Goal: Information Seeking & Learning: Learn about a topic

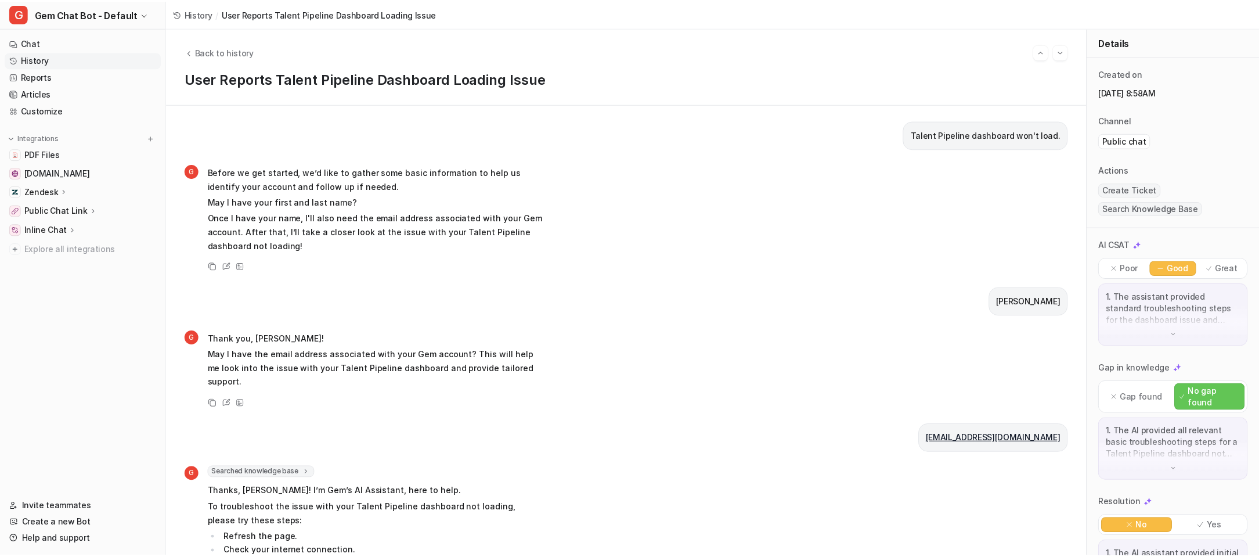
scroll to position [391, 0]
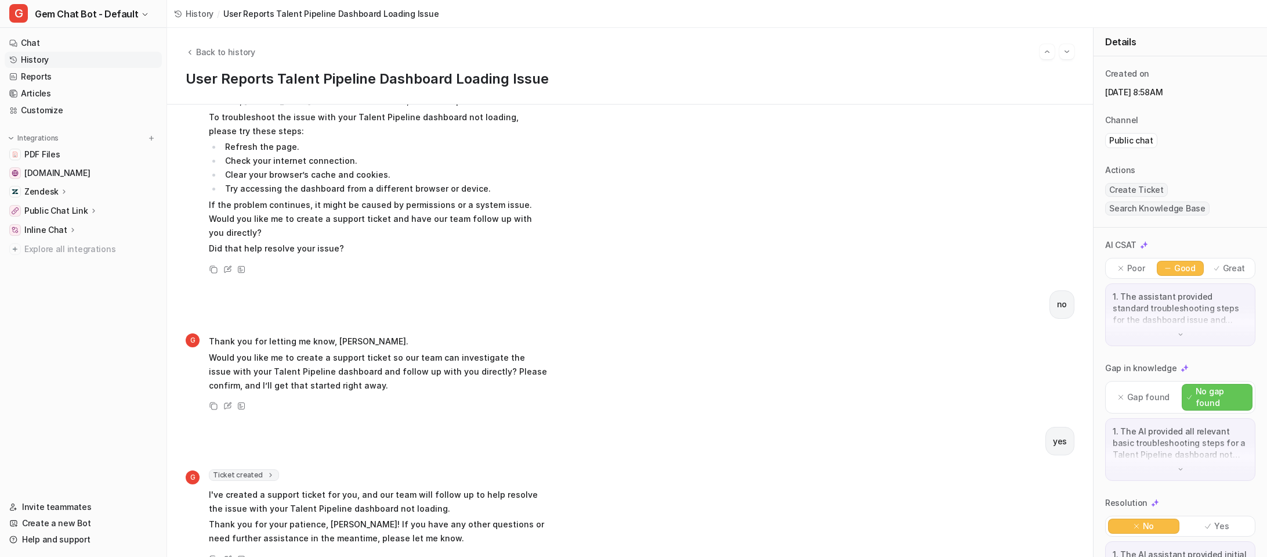
click at [191, 12] on span "History" at bounding box center [200, 14] width 28 height 12
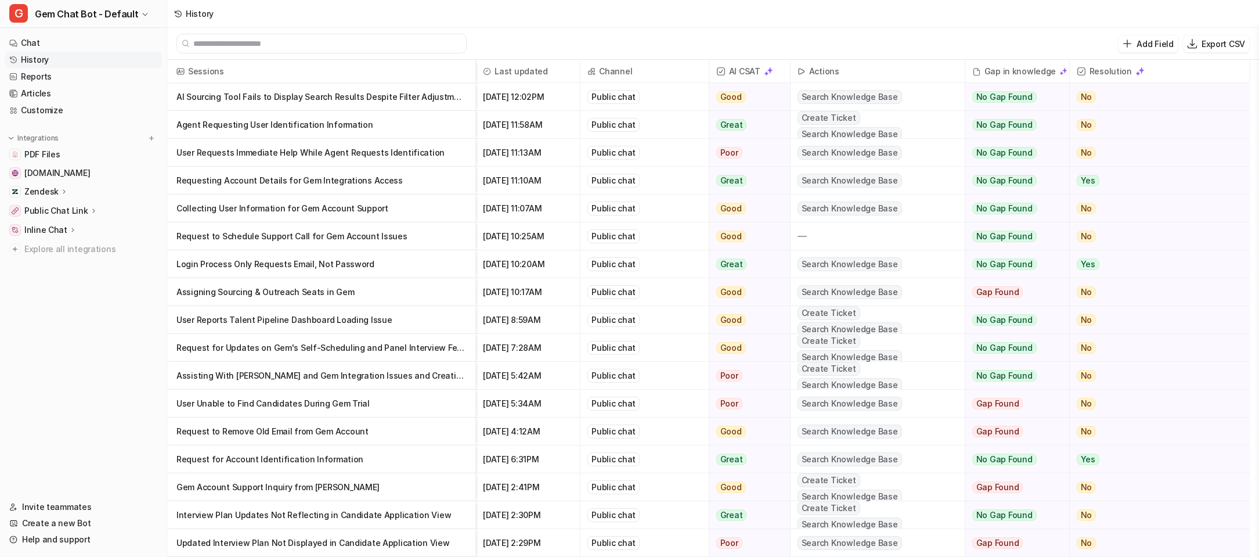
click at [409, 211] on p "Collecting User Information for Gem Account Support" at bounding box center [321, 208] width 290 height 28
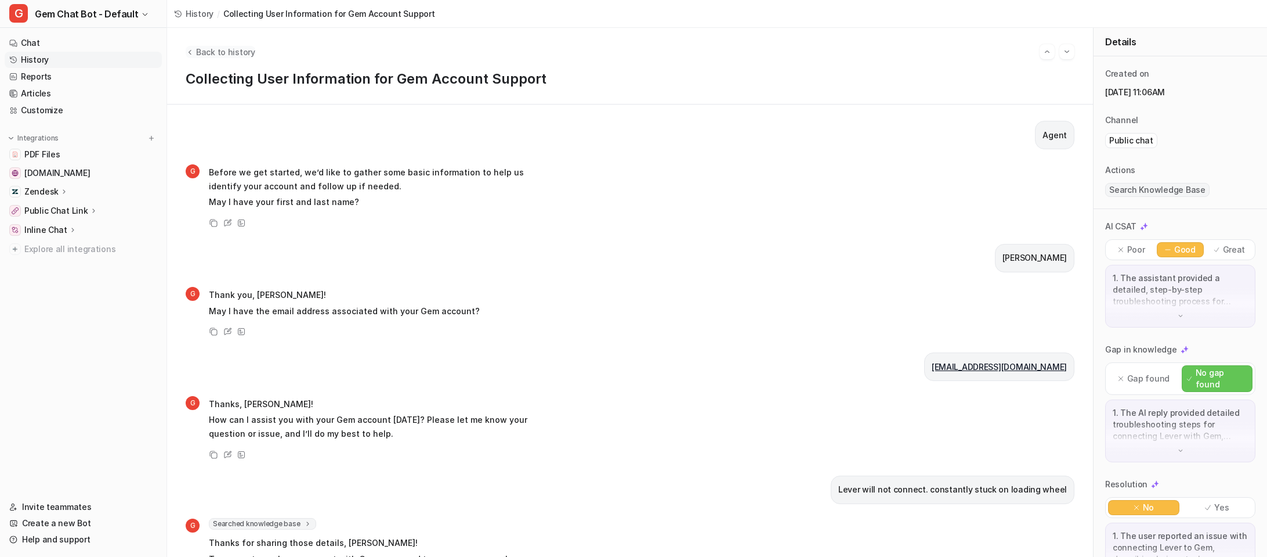
click at [225, 55] on span "Back to history" at bounding box center [225, 52] width 59 height 12
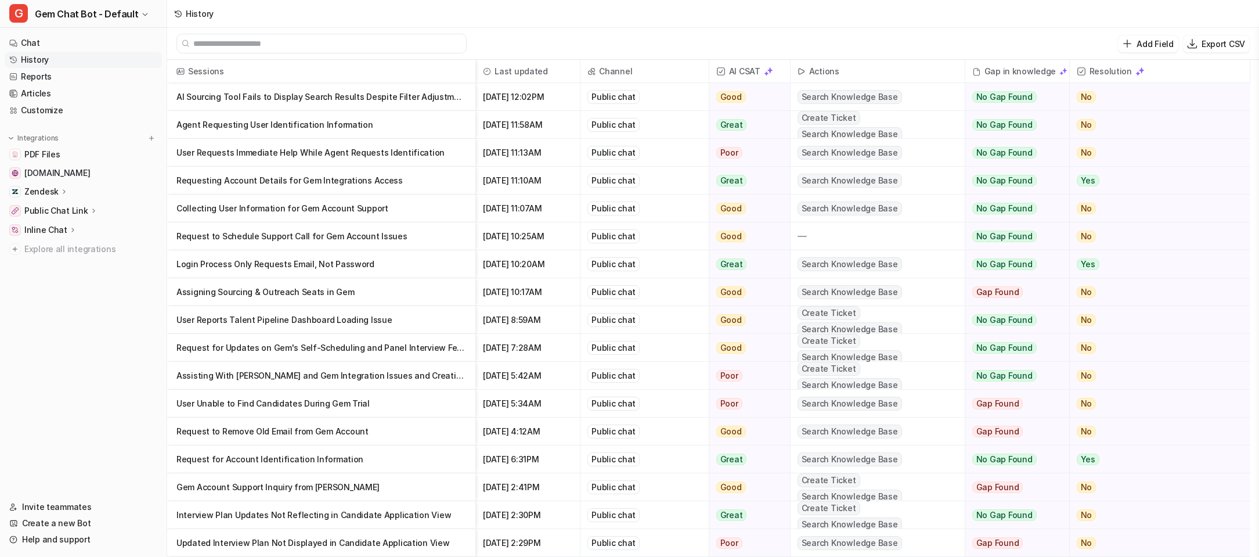
click at [411, 261] on p "Login Process Only Requests Email, Not Password" at bounding box center [321, 264] width 290 height 28
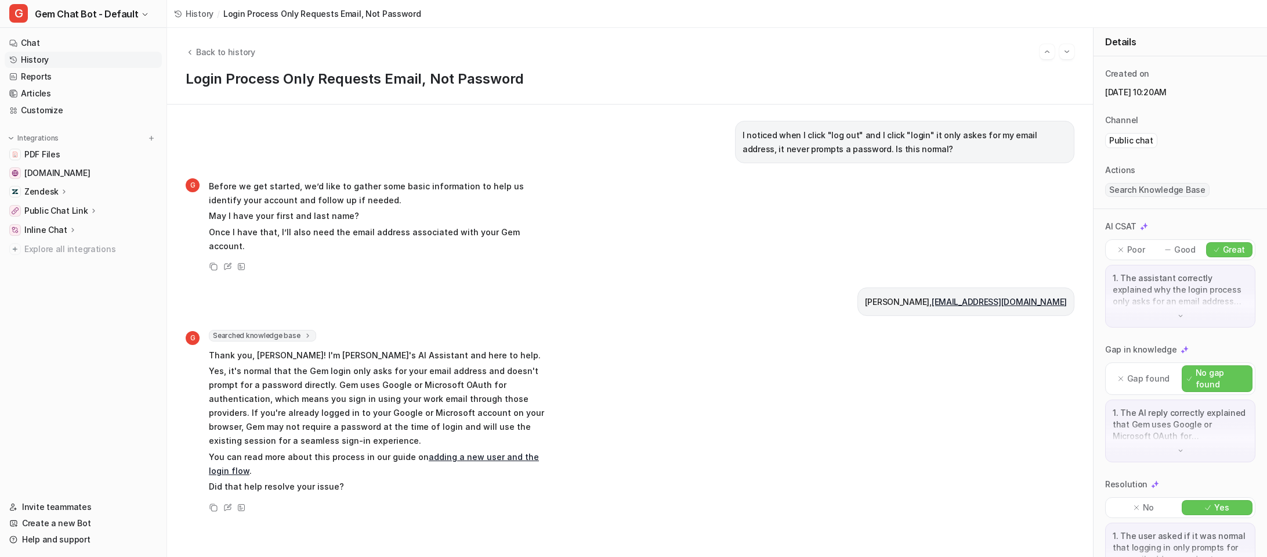
click at [197, 12] on span "History" at bounding box center [200, 14] width 28 height 12
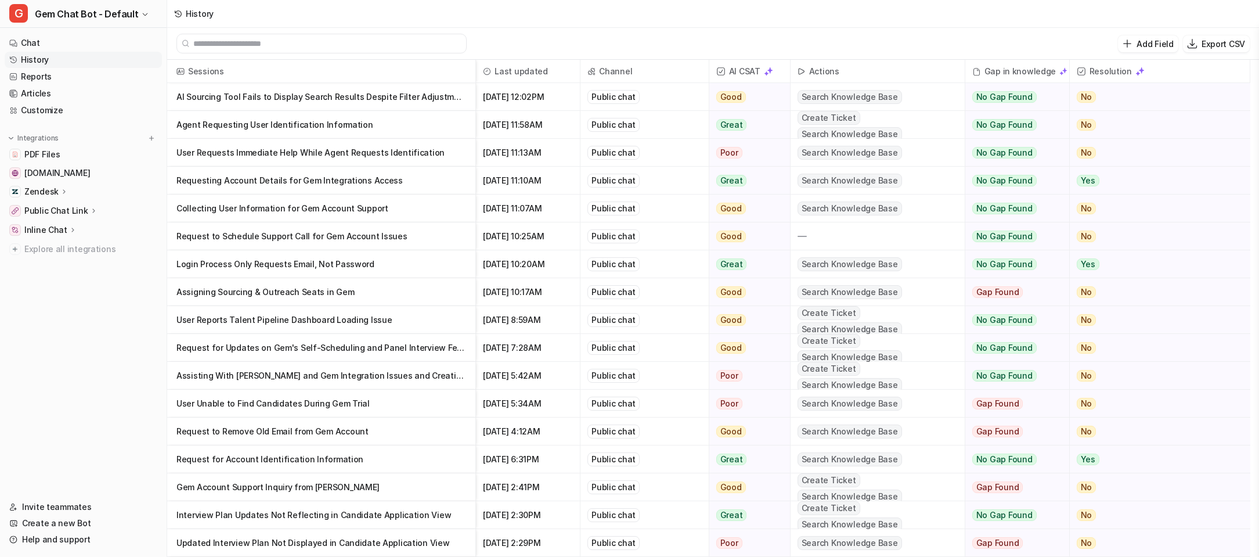
click at [369, 236] on p "Request to Schedule Support Call for Gem Account Issues" at bounding box center [321, 236] width 290 height 28
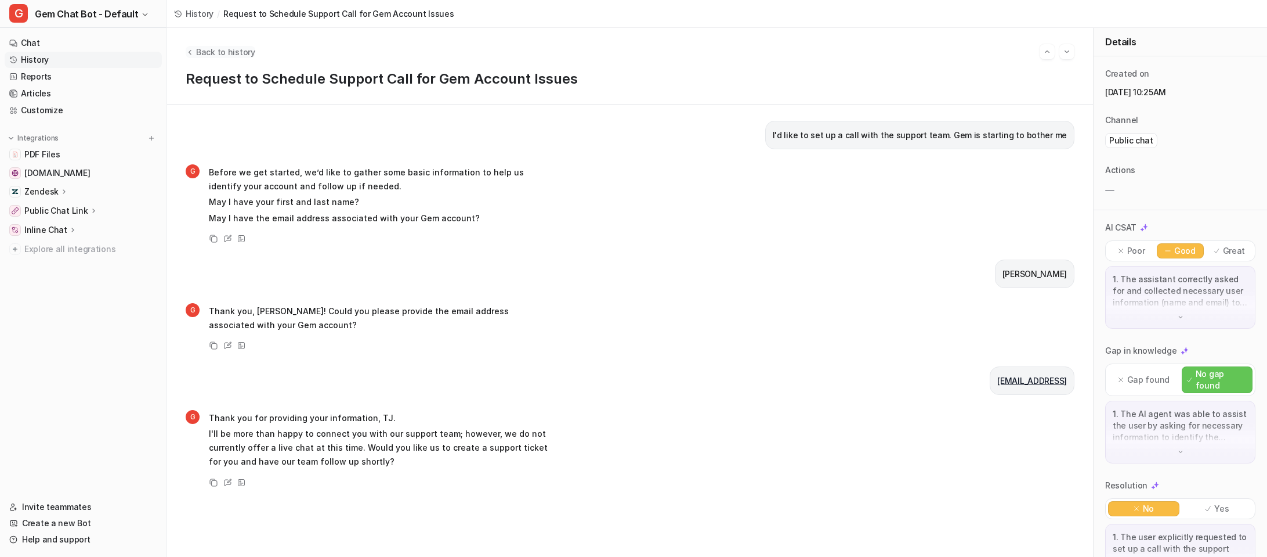
click at [221, 56] on span "Back to history" at bounding box center [225, 52] width 59 height 12
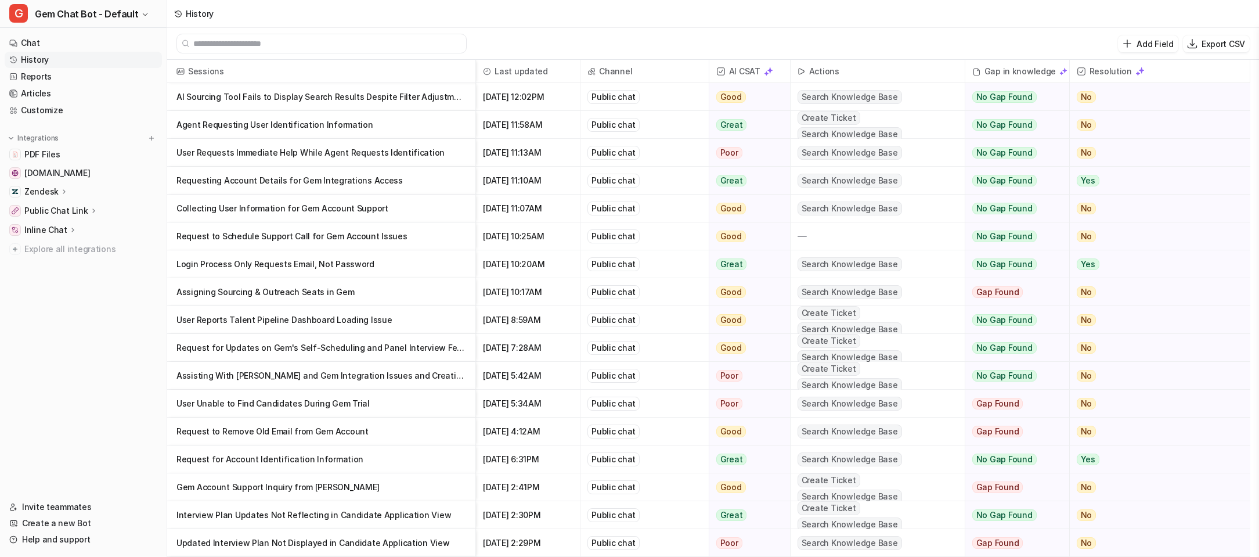
click at [393, 208] on p "Collecting User Information for Gem Account Support" at bounding box center [321, 208] width 290 height 28
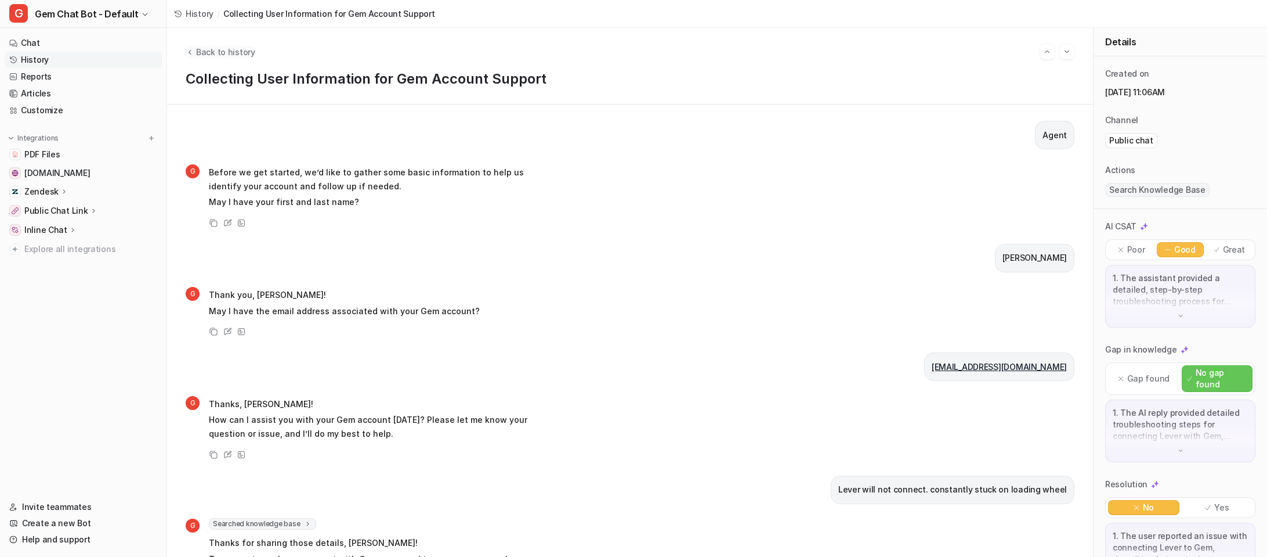
click at [223, 53] on span "Back to history" at bounding box center [225, 52] width 59 height 12
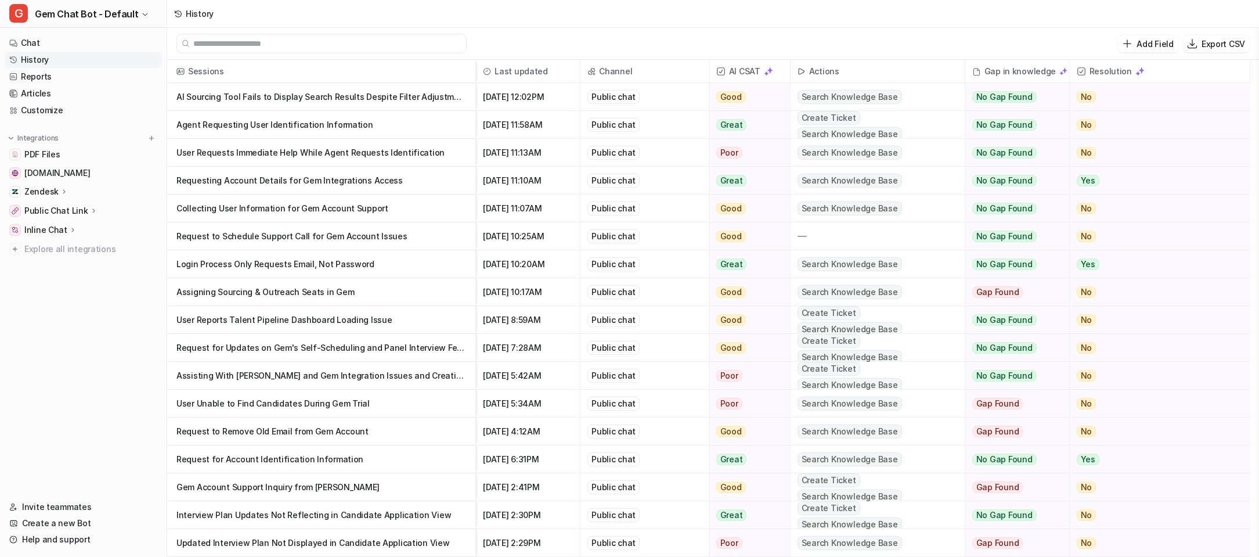
click at [367, 179] on p "Requesting Account Details for Gem Integrations Access" at bounding box center [321, 181] width 290 height 28
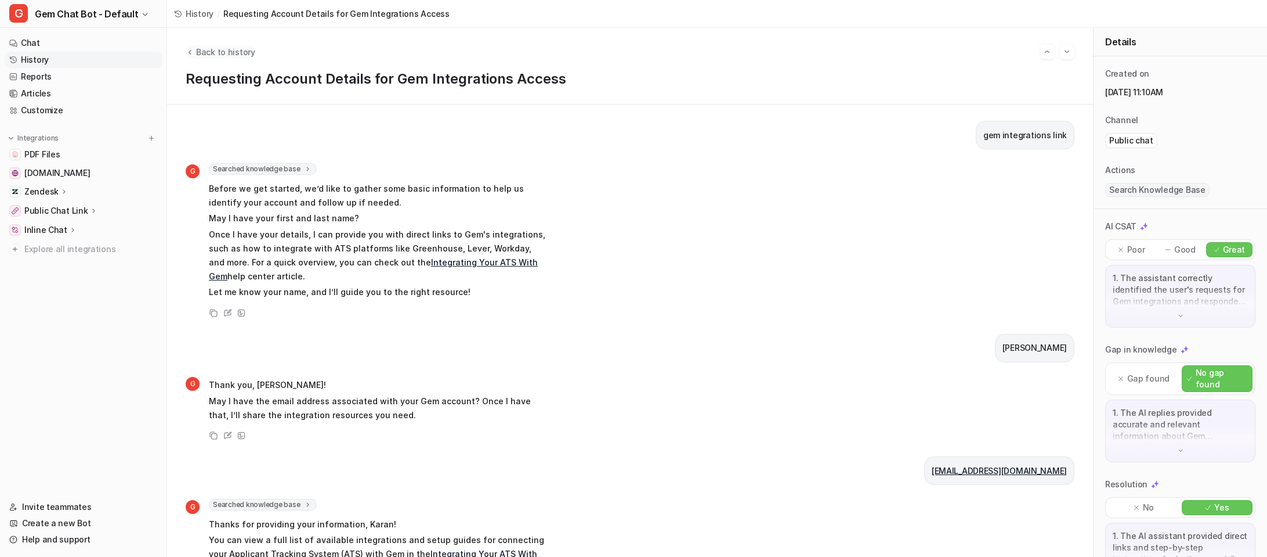
click at [203, 49] on span "Back to history" at bounding box center [225, 52] width 59 height 12
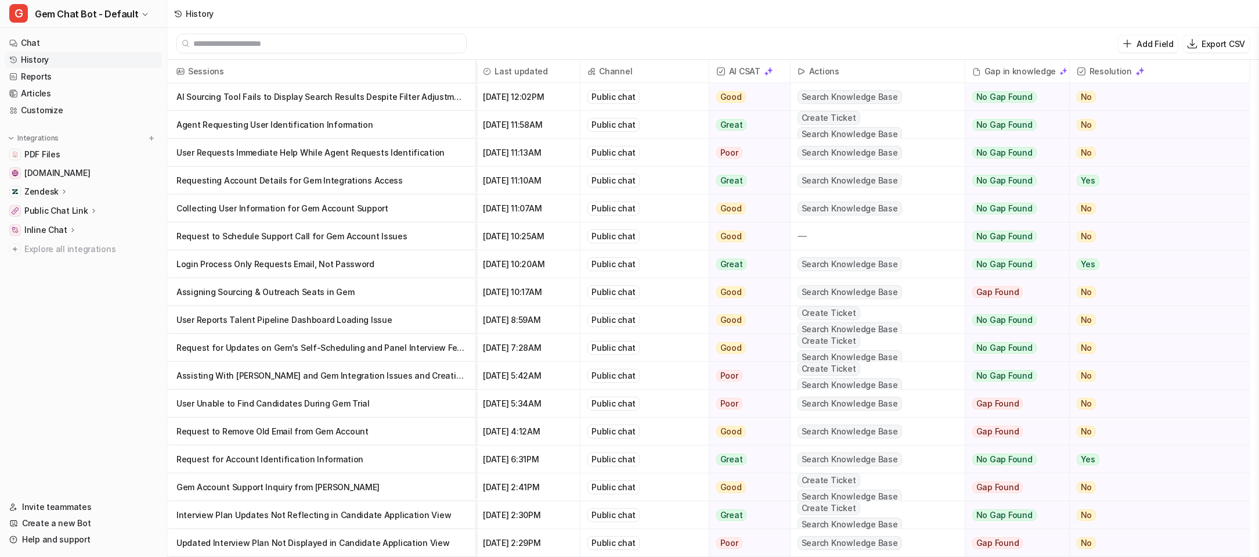
click at [339, 152] on p "User Requests Immediate Help While Agent Requests Identification" at bounding box center [321, 153] width 290 height 28
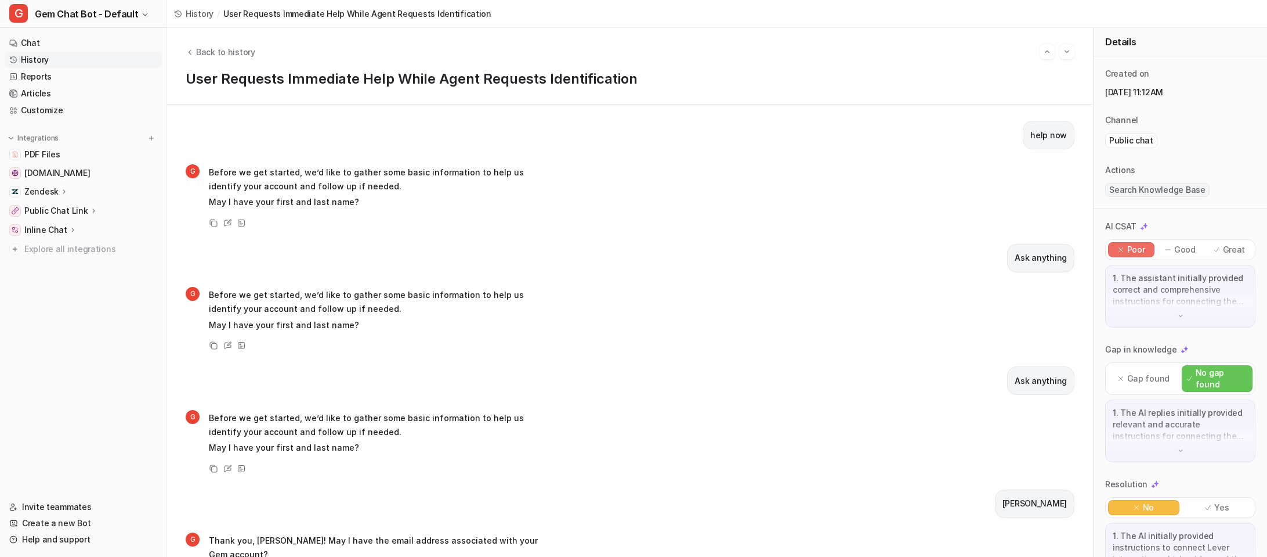
scroll to position [392, 0]
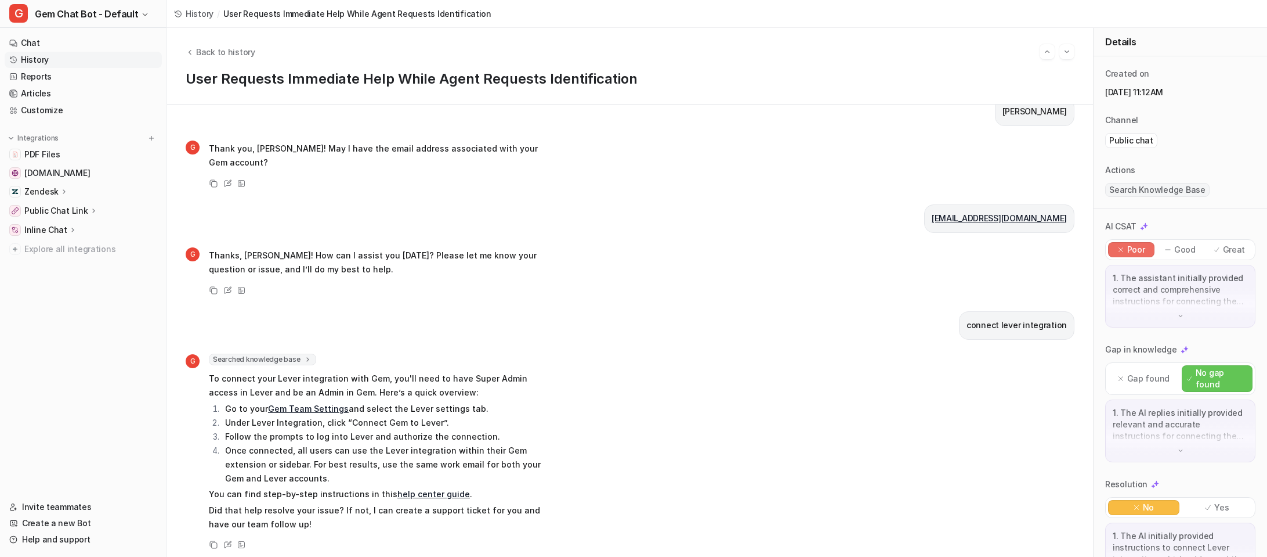
click at [191, 9] on span "History" at bounding box center [200, 14] width 28 height 12
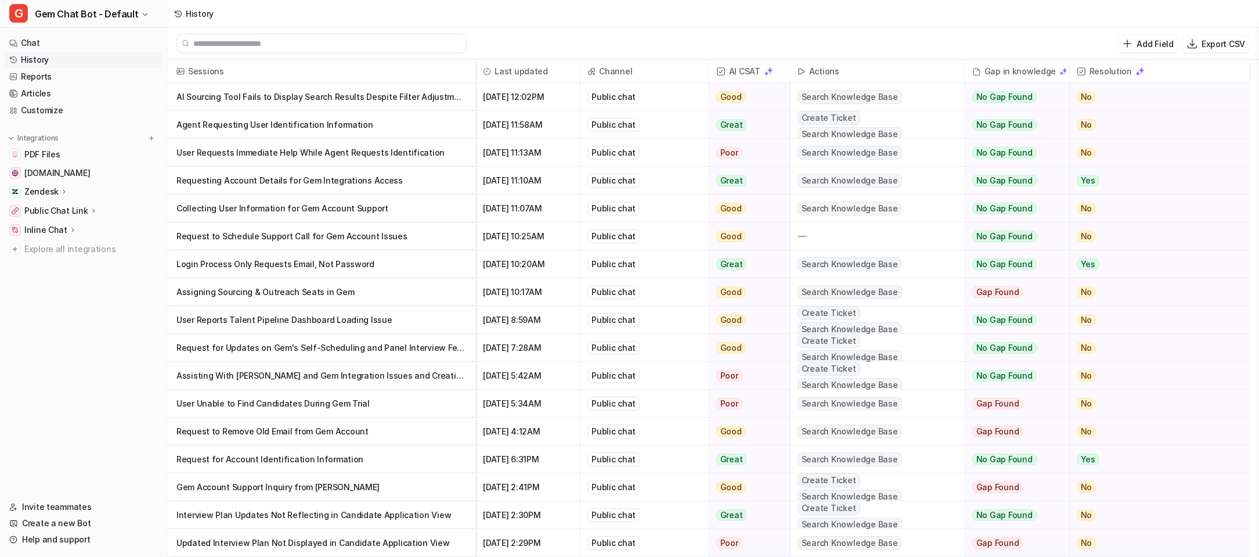
click at [308, 122] on p "Agent Requesting User Identification Information" at bounding box center [321, 125] width 290 height 28
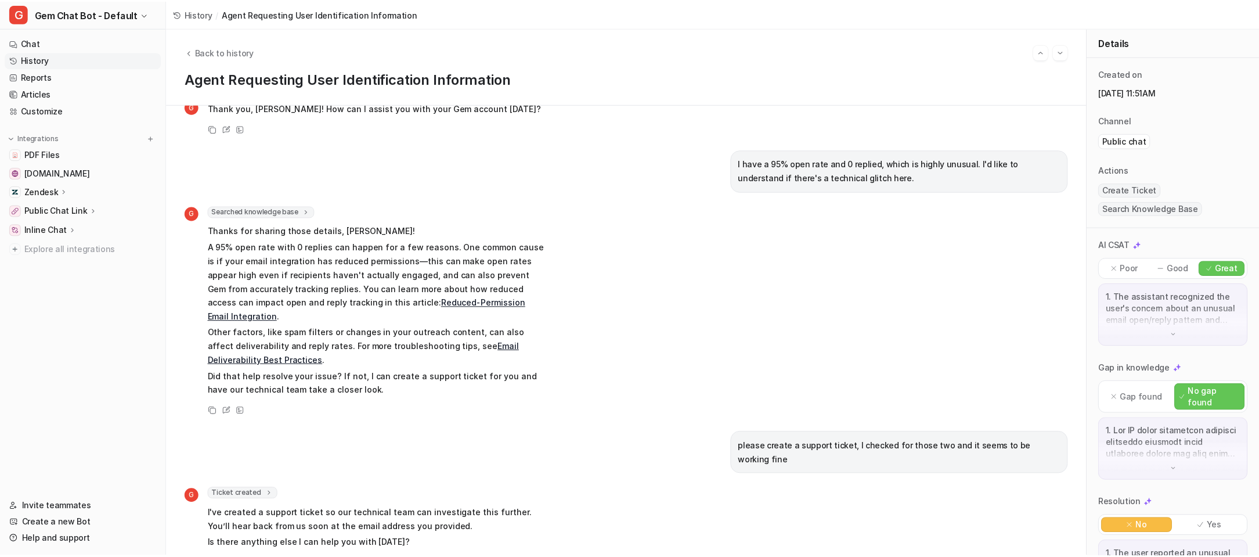
scroll to position [299, 0]
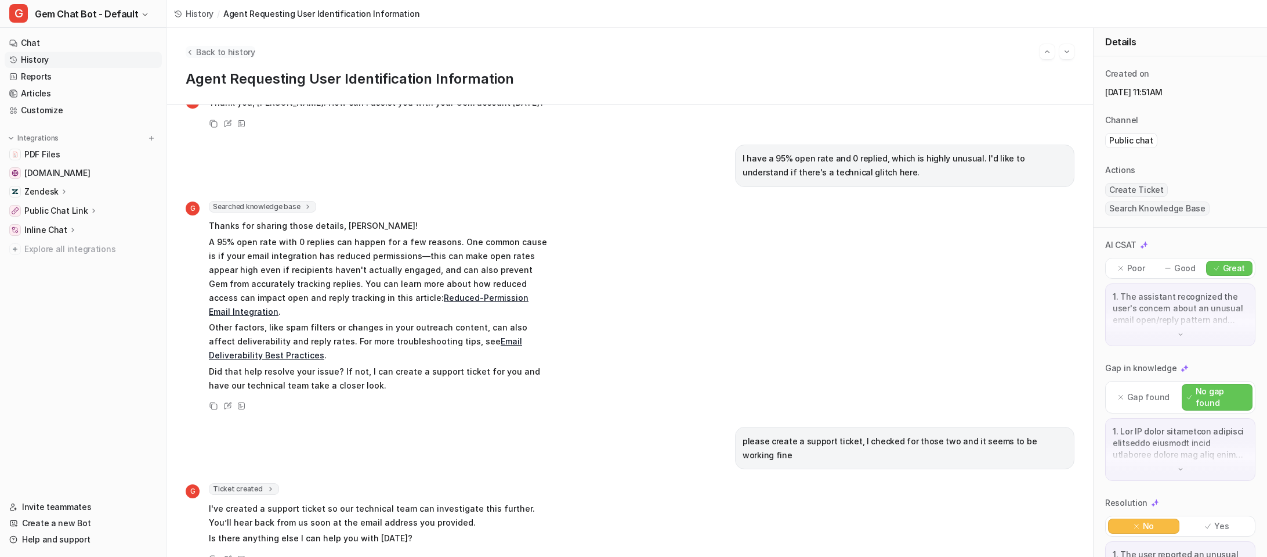
click at [202, 50] on span "Back to history" at bounding box center [225, 52] width 59 height 12
